Goal: Task Accomplishment & Management: Complete application form

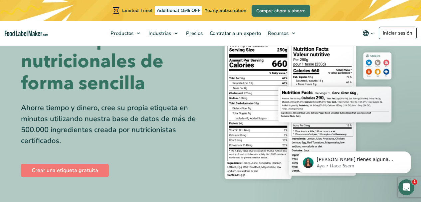
scroll to position [47, 0]
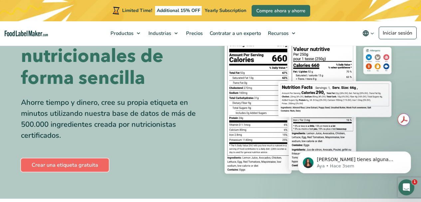
click at [79, 163] on link "Crear una etiqueta gratuita" at bounding box center [65, 164] width 88 height 13
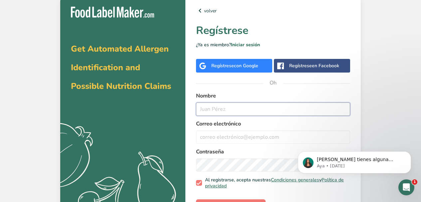
click at [238, 109] on input "text" at bounding box center [273, 109] width 154 height 13
type input "m"
type input "[PERSON_NAME]"
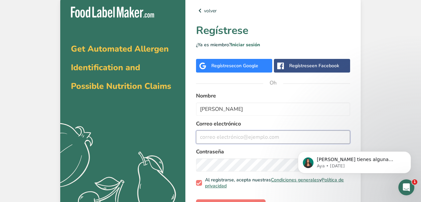
click at [217, 135] on input "email" at bounding box center [273, 137] width 154 height 13
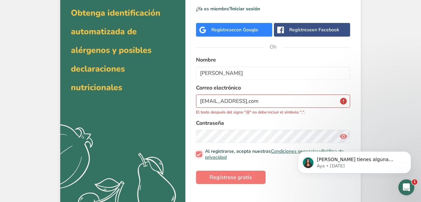
scroll to position [61, 0]
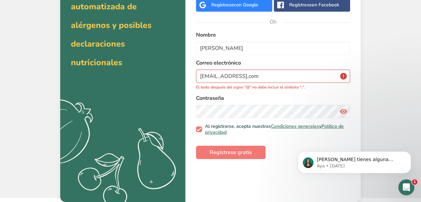
click at [340, 111] on div "[PERSON_NAME] tienes alguna pregunta no dudes en consultarnos. ¡Estamos aquí pa…" at bounding box center [354, 131] width 123 height 83
click at [340, 110] on div "[PERSON_NAME] tienes alguna pregunta no dudes en consultarnos. ¡Estamos aquí pa…" at bounding box center [354, 131] width 123 height 83
click at [253, 76] on input "[EMAIL_ADDRESS],com" at bounding box center [273, 76] width 154 height 13
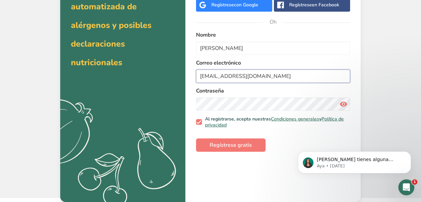
type input "[EMAIL_ADDRESS][DOMAIN_NAME]"
click at [345, 103] on icon at bounding box center [344, 104] width 8 height 12
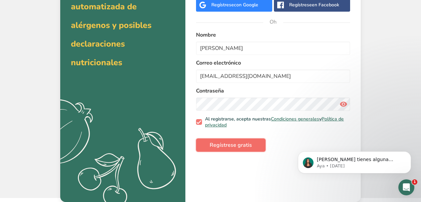
click at [249, 144] on font "Regístrese gratis" at bounding box center [231, 144] width 42 height 7
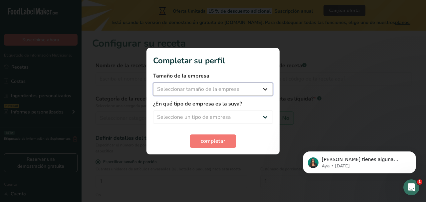
click at [265, 89] on select "Seleccionar tamaño de la empresa Menos de 10 empleados De 10 a 50 empleados De …" at bounding box center [213, 89] width 120 height 13
select select "1"
click at [153, 83] on select "Seleccionar tamaño de la empresa Menos de 10 empleados De 10 a 50 empleados De …" at bounding box center [213, 89] width 120 height 13
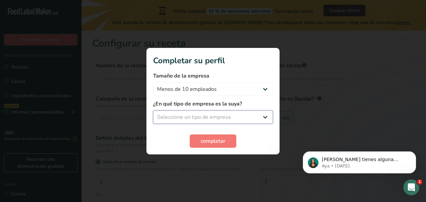
click at [263, 118] on select "Seleccione un tipo de empresa Fabricante de alimentos envasados Restaurante y c…" at bounding box center [213, 117] width 120 height 13
select select "3"
click at [153, 111] on select "Seleccione un tipo de empresa Fabricante de alimentos envasados Restaurante y c…" at bounding box center [213, 117] width 120 height 13
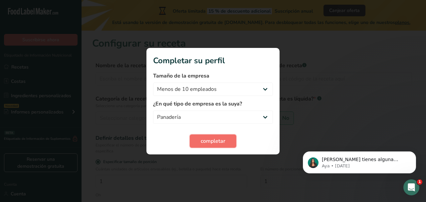
click at [223, 142] on font "completar" at bounding box center [213, 140] width 25 height 7
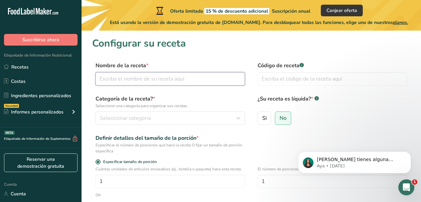
click at [186, 78] on input "text" at bounding box center [170, 78] width 149 height 13
click at [99, 78] on input "Garabato relleno de chocolate" at bounding box center [170, 78] width 149 height 13
type input "Galleta de Garabato con relleno de chocolate"
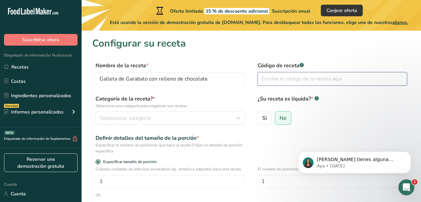
click at [273, 80] on input "text" at bounding box center [332, 78] width 149 height 13
type input "001"
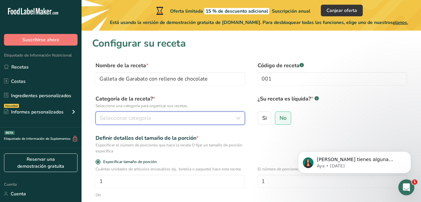
click at [175, 117] on div "Seleccionar categoría" at bounding box center [168, 118] width 137 height 8
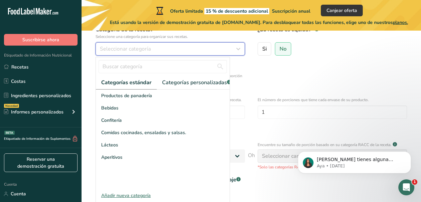
scroll to position [72, 0]
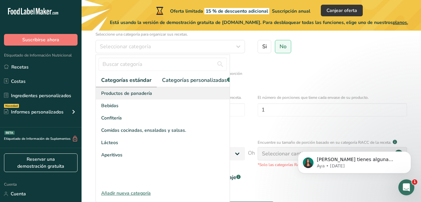
click at [167, 100] on div "Productos de panadería" at bounding box center [163, 93] width 134 height 12
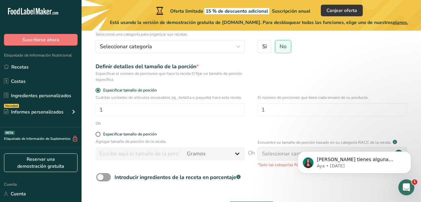
scroll to position [53, 0]
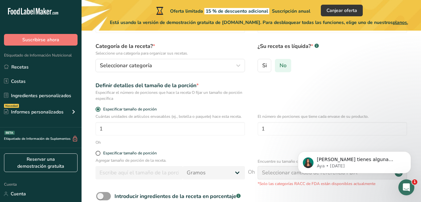
click at [284, 66] on font "No" at bounding box center [283, 65] width 7 height 7
click at [280, 66] on input "No" at bounding box center [277, 65] width 4 height 4
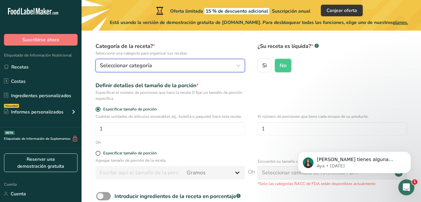
click at [237, 64] on icon "button" at bounding box center [238, 66] width 8 height 12
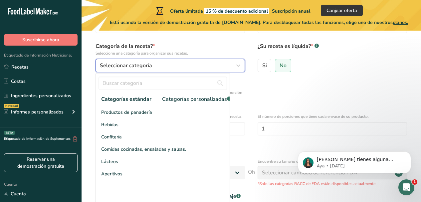
click at [237, 64] on icon "button" at bounding box center [238, 66] width 8 height 12
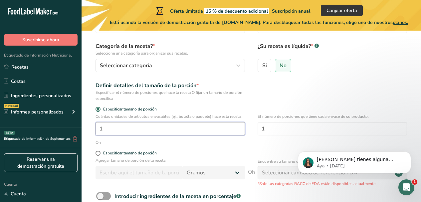
click at [147, 126] on input "1" at bounding box center [170, 128] width 149 height 13
click at [97, 153] on span at bounding box center [98, 153] width 5 height 5
click at [97, 153] on input "Especificar tamaño de porción" at bounding box center [98, 153] width 4 height 4
radio input "true"
radio input "false"
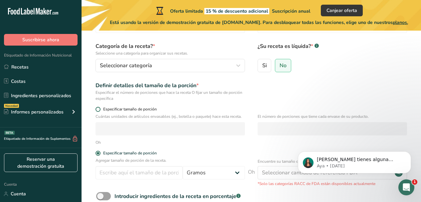
click at [99, 110] on span at bounding box center [98, 109] width 5 height 5
click at [99, 110] on input "Especificar tamaño de porción" at bounding box center [98, 109] width 4 height 4
radio input "true"
radio input "false"
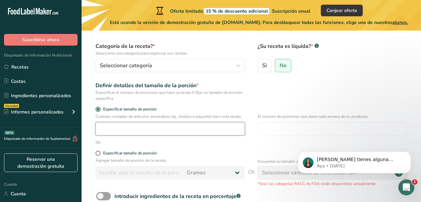
click at [114, 129] on input "number" at bounding box center [170, 128] width 149 height 13
type input "1"
type input "50"
click at [292, 130] on input "number" at bounding box center [332, 128] width 149 height 13
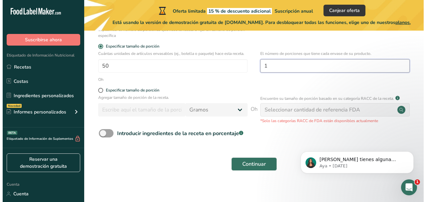
scroll to position [116, 0]
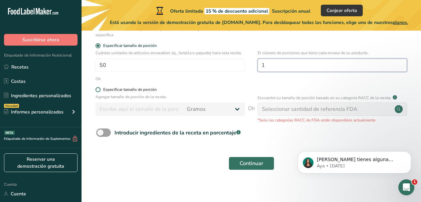
type input "1"
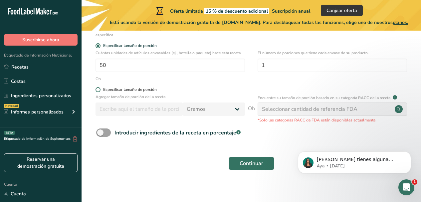
click at [98, 91] on span at bounding box center [98, 89] width 5 height 5
click at [98, 91] on input "Especificar tamaño de porción" at bounding box center [98, 90] width 4 height 4
radio input "true"
radio input "false"
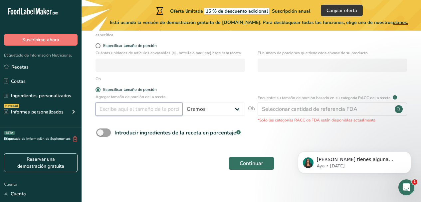
click at [121, 108] on input "number" at bounding box center [139, 109] width 87 height 13
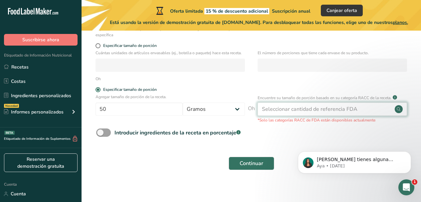
click at [324, 110] on font "Seleccionar cantidad de referencia FDA" at bounding box center [310, 109] width 96 height 7
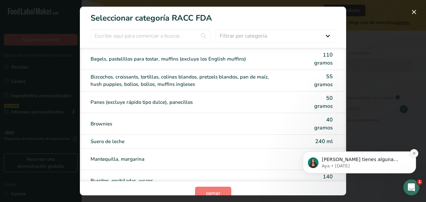
click at [414, 152] on icon "Descartar notificación" at bounding box center [414, 153] width 4 height 4
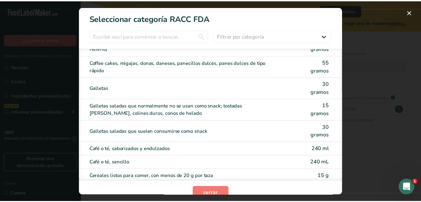
scroll to position [205, 0]
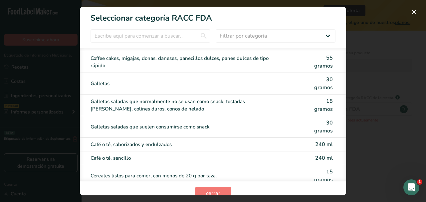
click at [317, 82] on font "30 gramos" at bounding box center [323, 83] width 19 height 15
type input "30"
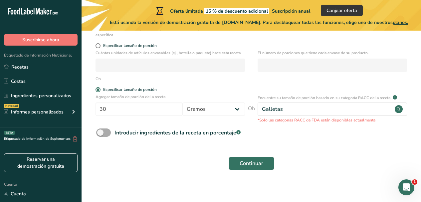
click at [100, 131] on span at bounding box center [103, 133] width 15 height 8
click at [100, 131] on input "Introducir ingredientes de la receta en porcentaje .a-a{fill:#347362;}.b-a{fill…" at bounding box center [98, 133] width 4 height 4
checkbox input "true"
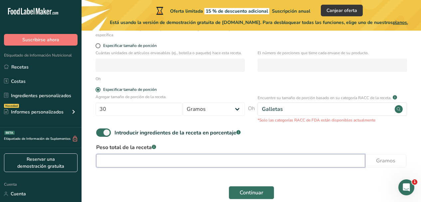
click at [120, 161] on input "number" at bounding box center [230, 160] width 269 height 13
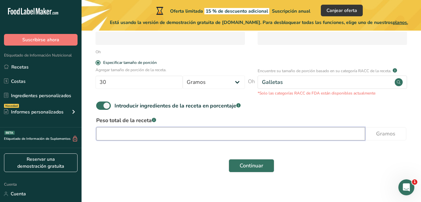
scroll to position [149, 0]
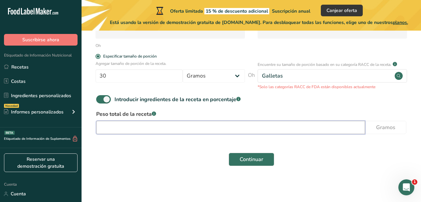
click at [166, 125] on input "number" at bounding box center [230, 127] width 269 height 13
type input "30"
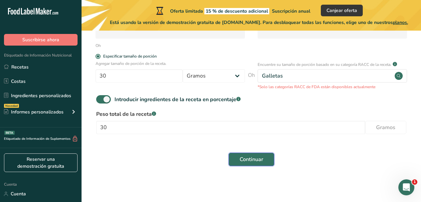
click at [260, 158] on font "Continuar" at bounding box center [252, 159] width 24 height 7
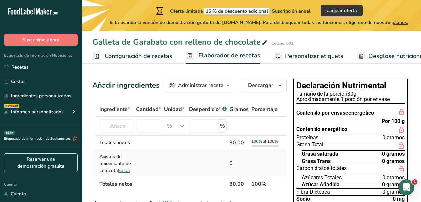
click at [127, 174] on font "Editar" at bounding box center [124, 170] width 12 height 6
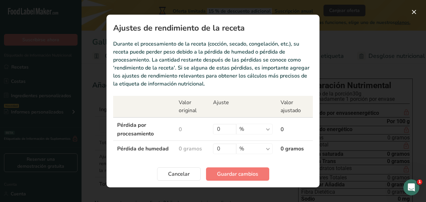
click at [188, 134] on td "0" at bounding box center [192, 129] width 34 height 23
click at [268, 129] on select "% gramo kilogramo mg mcg libras onza" at bounding box center [254, 129] width 36 height 11
click at [236, 124] on select "% gramo kilogramo mg mcg libras onza" at bounding box center [254, 129] width 36 height 11
click at [224, 127] on input "0" at bounding box center [224, 129] width 23 height 11
click at [268, 130] on select "% gramo kilogramo mg mcg libras onza" at bounding box center [254, 129] width 36 height 11
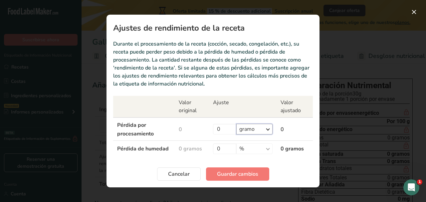
select select "-1"
click at [236, 124] on select "% gramo kilogramo mg mcg libras onza" at bounding box center [254, 129] width 36 height 11
click at [223, 131] on input "0" at bounding box center [224, 129] width 23 height 11
type input "2"
click at [227, 148] on input "0" at bounding box center [224, 148] width 23 height 11
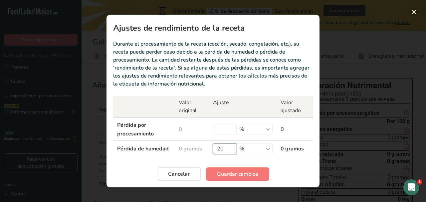
type input "20"
click at [289, 148] on font "0 gramos" at bounding box center [292, 148] width 23 height 7
click at [187, 173] on font "Cancelar" at bounding box center [179, 173] width 22 height 7
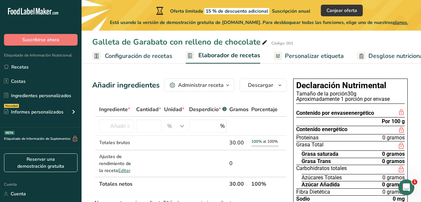
drag, startPoint x: 425, startPoint y: 114, endPoint x: 402, endPoint y: 73, distance: 47.1
click at [135, 57] on font "Configuración de recetas" at bounding box center [139, 56] width 68 height 8
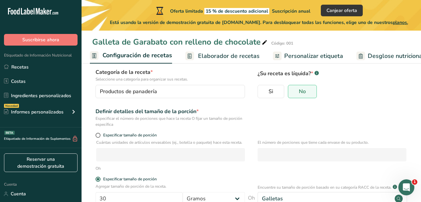
scroll to position [56, 0]
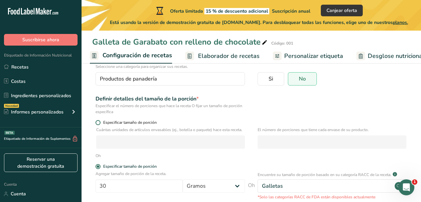
click at [100, 122] on span at bounding box center [98, 122] width 5 height 5
click at [100, 122] on input "Especificar tamaño de porción" at bounding box center [98, 123] width 4 height 4
radio input "true"
radio input "false"
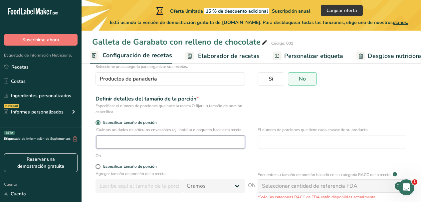
click at [111, 144] on input "number" at bounding box center [170, 141] width 149 height 13
type input "1622"
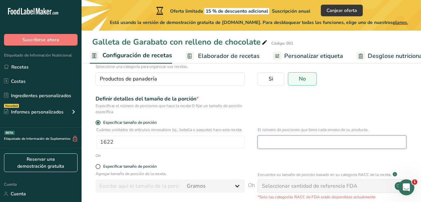
click at [265, 143] on input "number" at bounding box center [332, 141] width 149 height 13
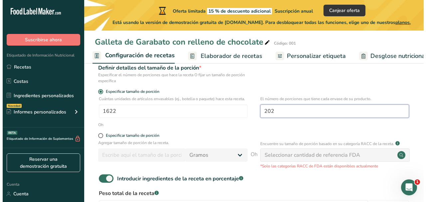
scroll to position [102, 0]
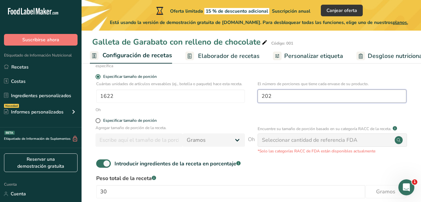
type input "202"
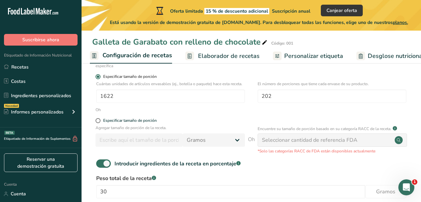
click at [99, 78] on span at bounding box center [98, 76] width 5 height 5
click at [99, 78] on input "Especificar tamaño de porción" at bounding box center [98, 77] width 4 height 4
click at [99, 78] on span at bounding box center [98, 76] width 5 height 5
click at [99, 78] on input "Especificar tamaño de porción" at bounding box center [98, 77] width 4 height 4
click at [99, 120] on span at bounding box center [98, 120] width 5 height 5
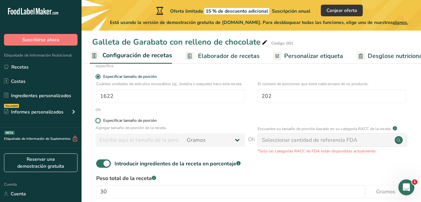
click at [99, 120] on input "Especificar tamaño de porción" at bounding box center [98, 121] width 4 height 4
radio input "true"
radio input "false"
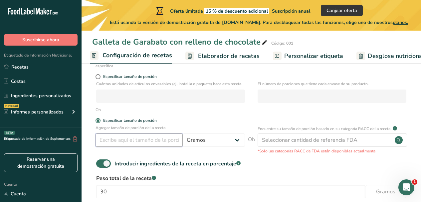
click at [108, 141] on input "number" at bounding box center [139, 139] width 87 height 13
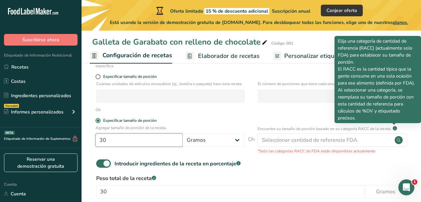
type input "30"
click at [395, 128] on rect at bounding box center [395, 128] width 4 height 4
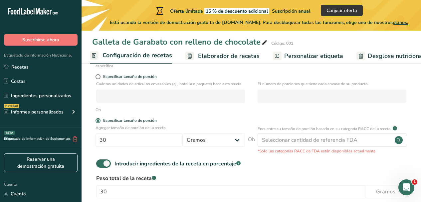
click at [395, 128] on rect at bounding box center [395, 128] width 4 height 4
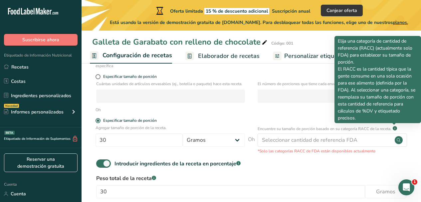
click at [395, 128] on rect at bounding box center [395, 128] width 4 height 4
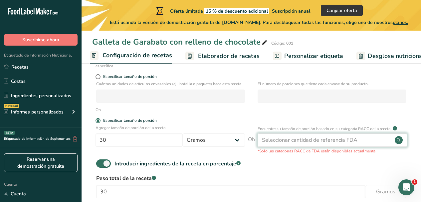
click at [393, 141] on div "Seleccionar cantidad de referencia FDA" at bounding box center [332, 139] width 149 height 13
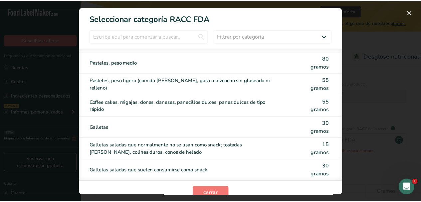
scroll to position [179, 0]
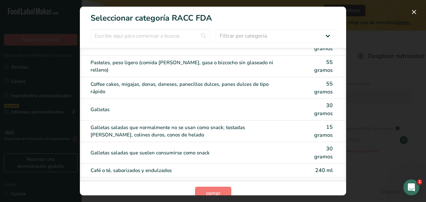
click at [313, 109] on div "30 gramos" at bounding box center [323, 110] width 20 height 16
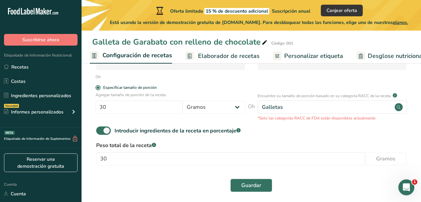
scroll to position [140, 0]
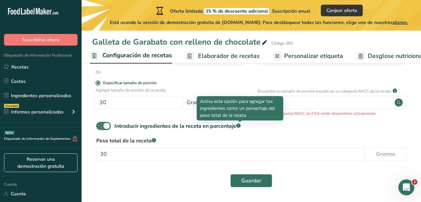
click at [239, 125] on rect at bounding box center [238, 126] width 4 height 4
click at [101, 125] on input "Introducir ingredientes de la receta en porcentaje .a-a{fill:#347362;}.b-a{fill…" at bounding box center [98, 126] width 4 height 4
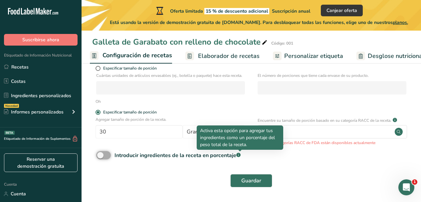
scroll to position [111, 0]
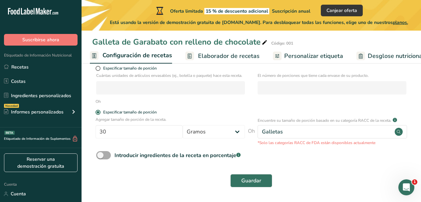
click at [106, 155] on span at bounding box center [103, 155] width 15 height 8
click at [101, 155] on input "Introducir ingredientes de la receta en porcentaje .a-a{fill:#347362;}.b-a{fill…" at bounding box center [98, 155] width 4 height 4
checkbox input "true"
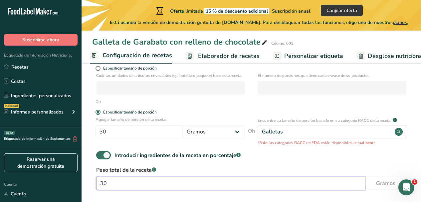
click at [119, 184] on input "30" at bounding box center [230, 183] width 269 height 13
type input "3"
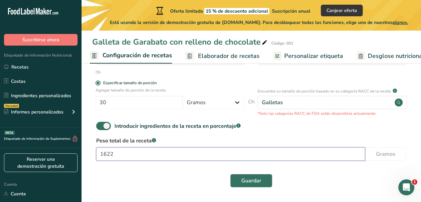
type input "1622"
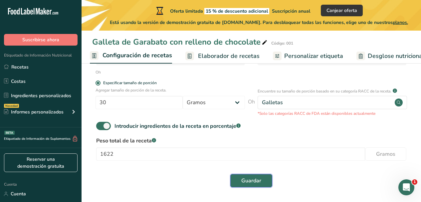
click at [254, 174] on button "Guardar" at bounding box center [251, 180] width 42 height 13
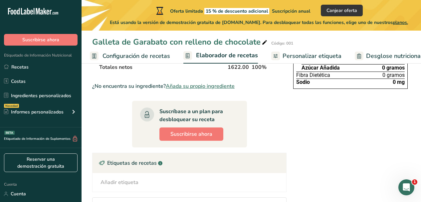
scroll to position [110, 0]
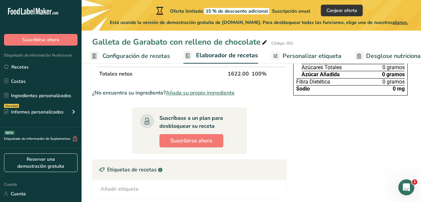
click at [209, 97] on font "Añada su propio ingrediente" at bounding box center [200, 92] width 69 height 7
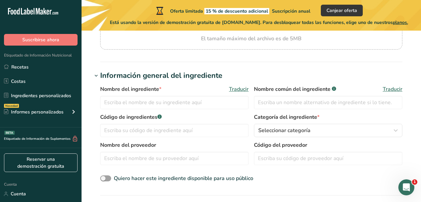
scroll to position [133, 0]
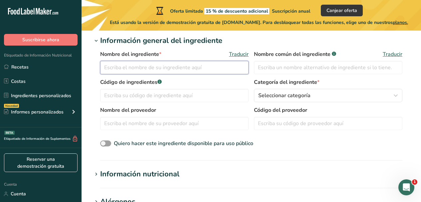
click at [158, 68] on input "text" at bounding box center [174, 67] width 148 height 13
click at [270, 69] on input "text" at bounding box center [328, 67] width 148 height 13
click at [137, 68] on input "Mantequilla" at bounding box center [174, 67] width 148 height 13
type input "Mantequilla sin sal"
click at [267, 69] on input "text" at bounding box center [328, 67] width 148 height 13
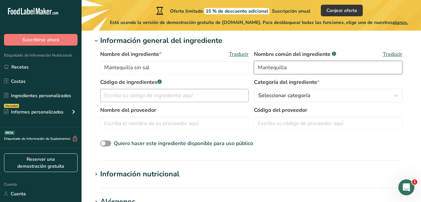
type input "Mantequilla"
click at [195, 95] on input "text" at bounding box center [174, 95] width 148 height 13
